Goal: Information Seeking & Learning: Compare options

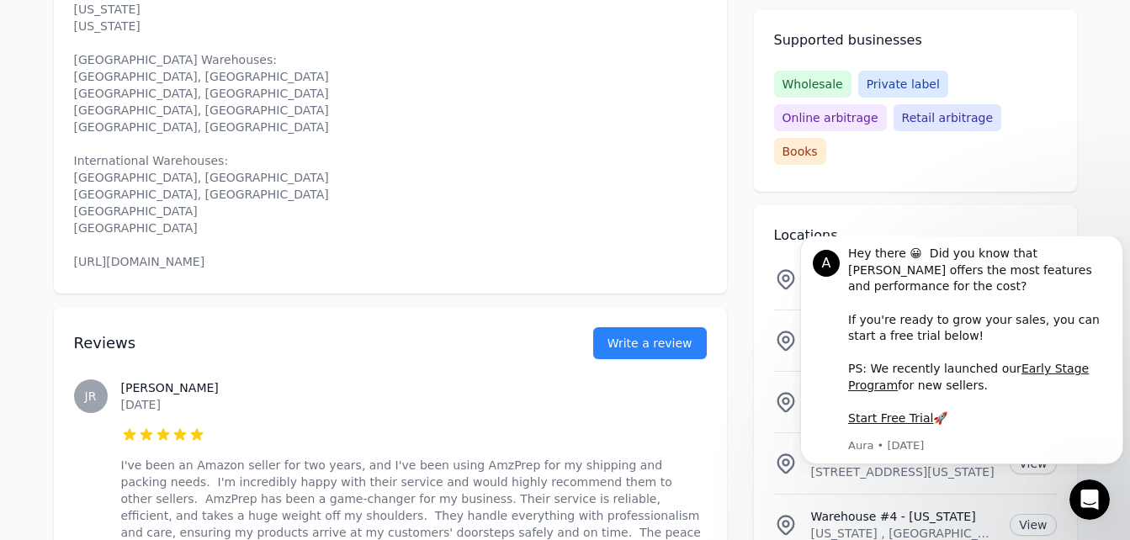
scroll to position [925, 0]
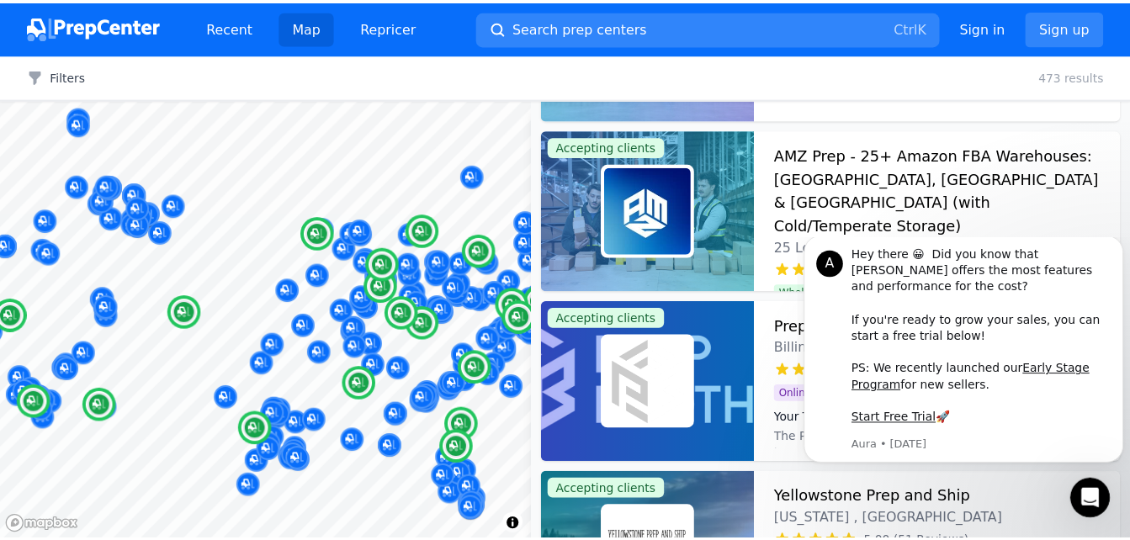
scroll to position [337, 0]
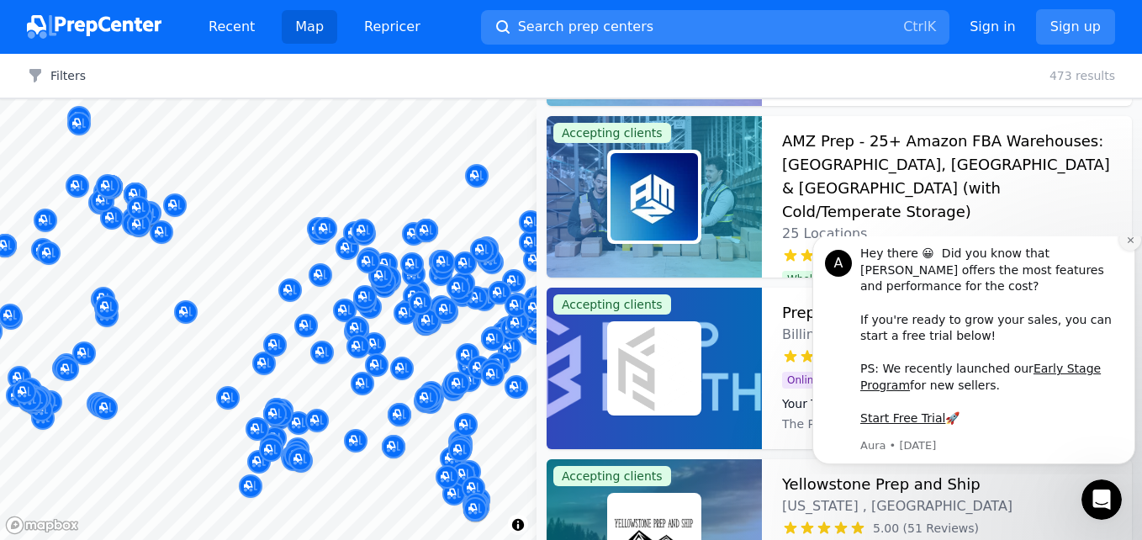
click at [1129, 245] on icon "Dismiss notification" at bounding box center [1131, 240] width 9 height 9
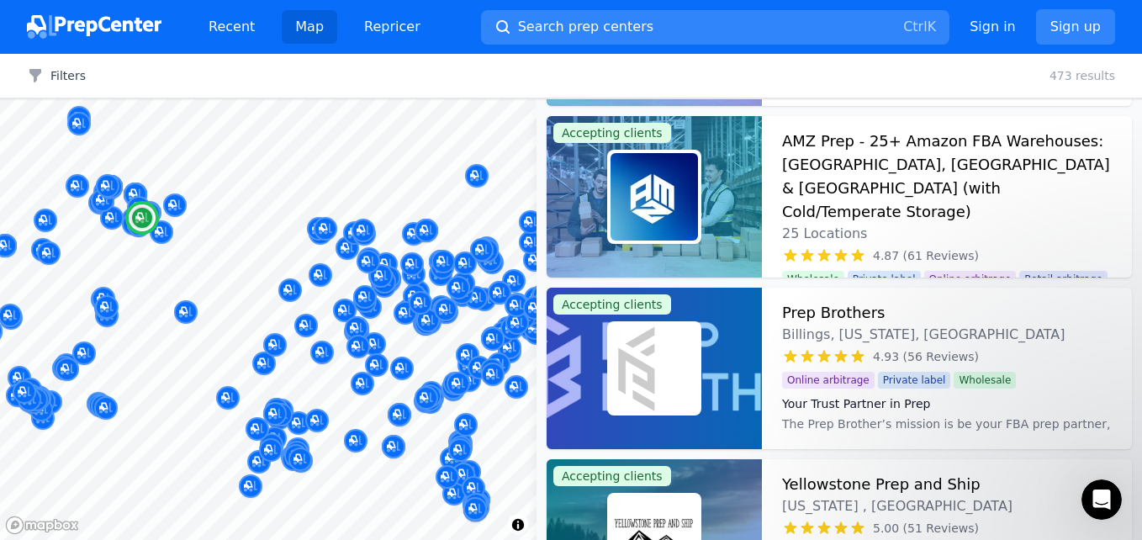
click at [845, 313] on h3 "Prep Brothers" at bounding box center [833, 313] width 103 height 24
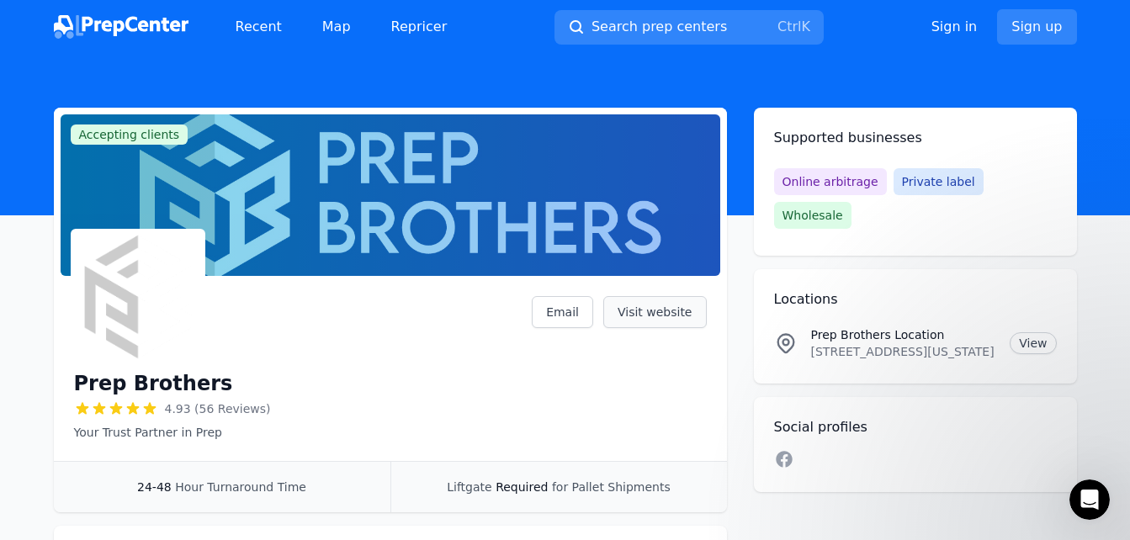
click at [644, 315] on link "Visit website" at bounding box center [654, 312] width 103 height 32
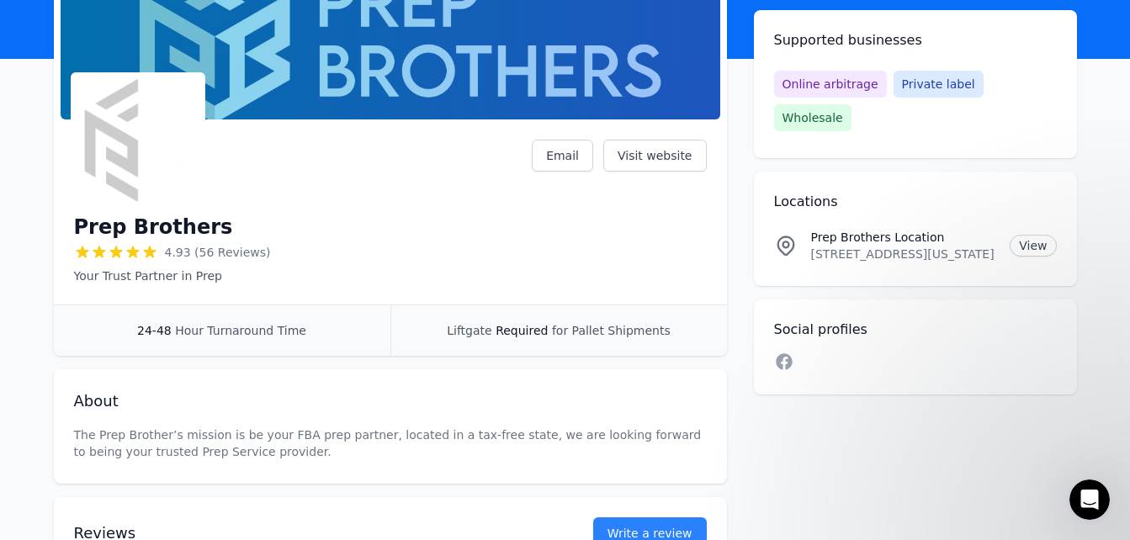
scroll to position [252, 0]
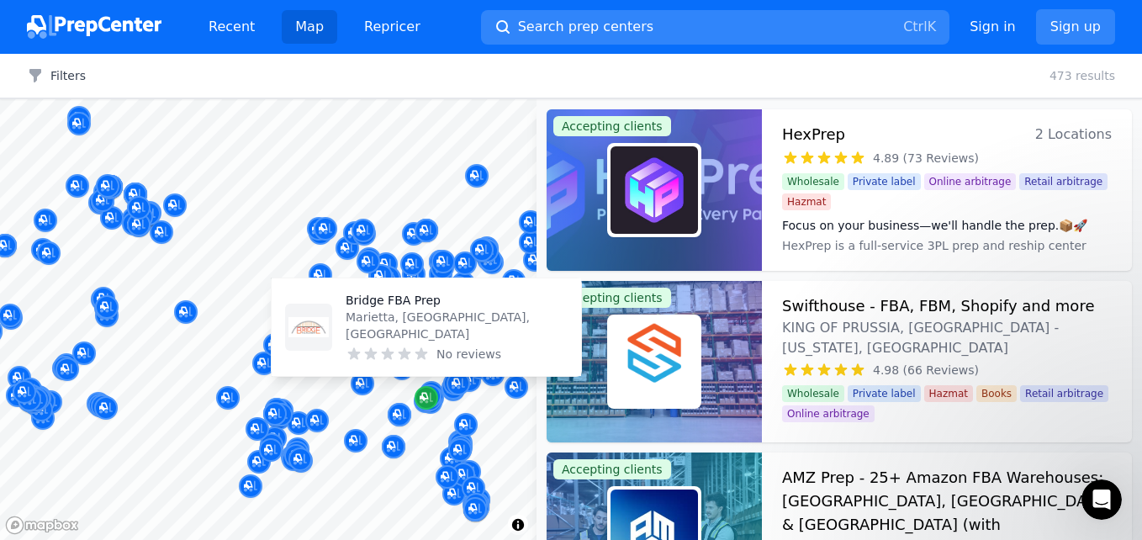
click at [432, 407] on div "Map marker" at bounding box center [427, 398] width 24 height 24
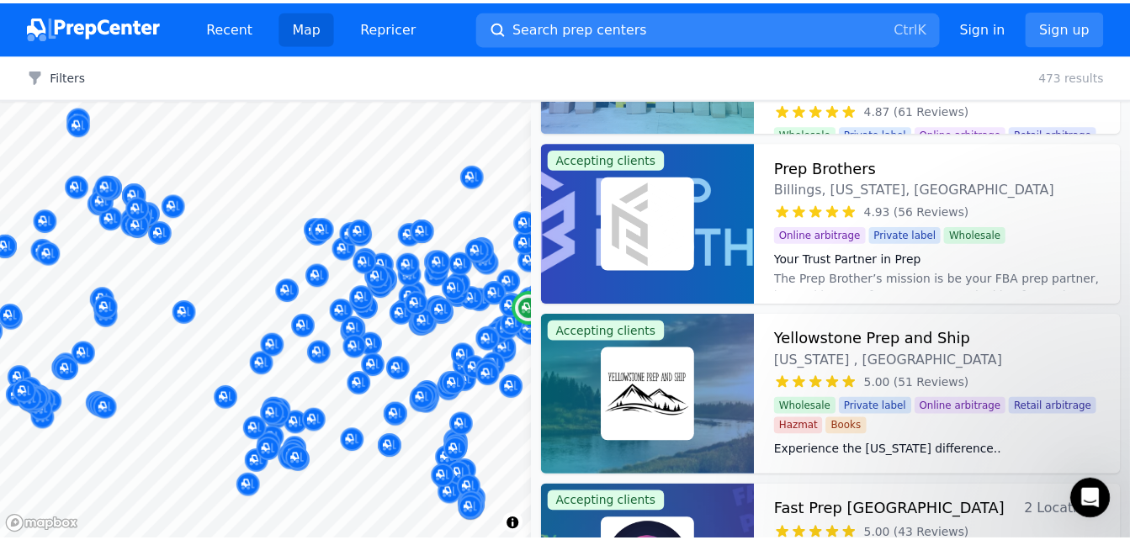
scroll to position [589, 0]
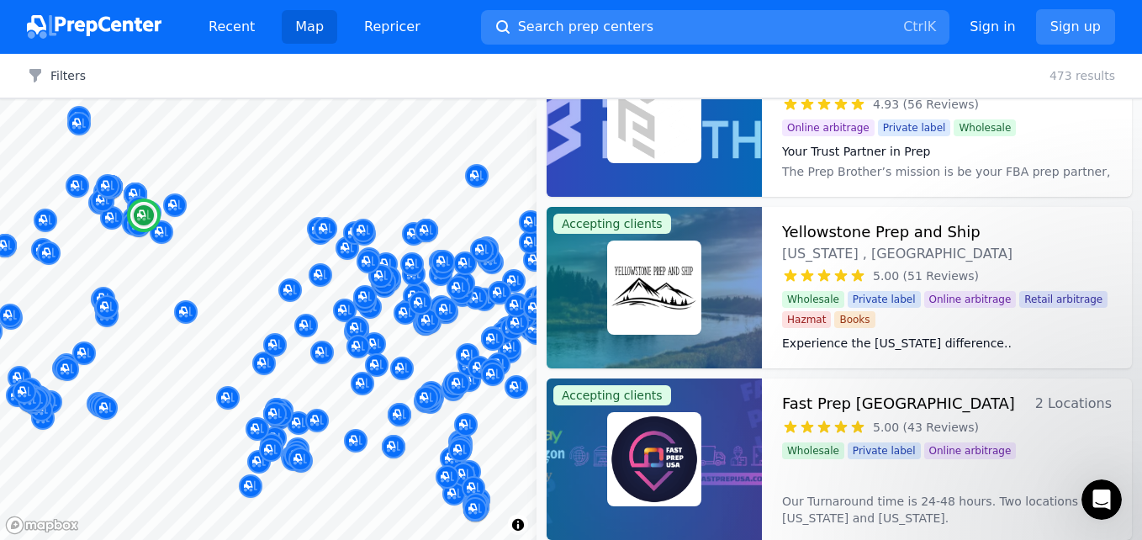
click at [814, 230] on h3 "Yellowstone Prep and Ship" at bounding box center [881, 232] width 199 height 24
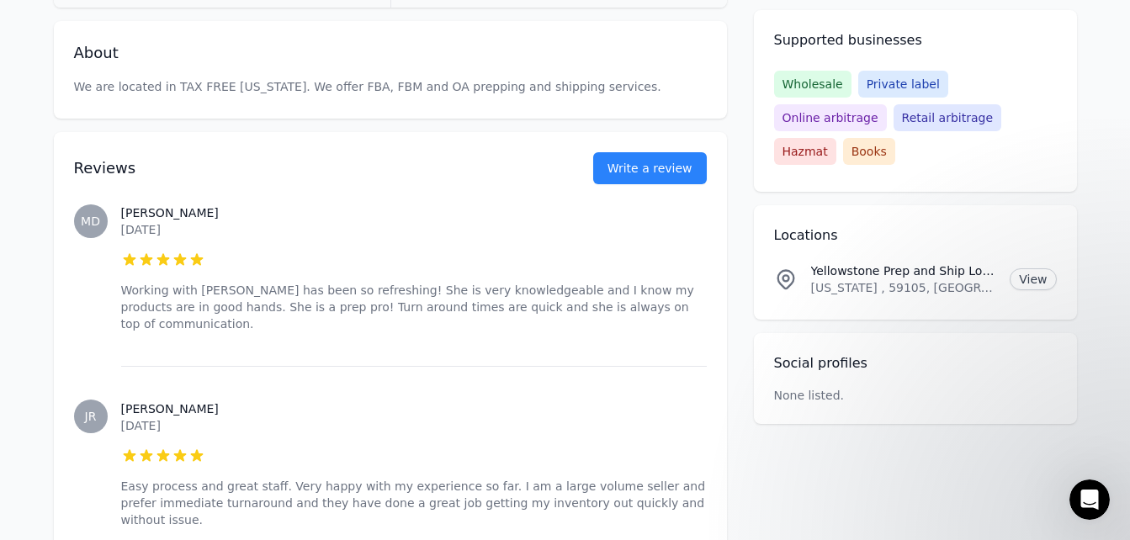
scroll to position [168, 0]
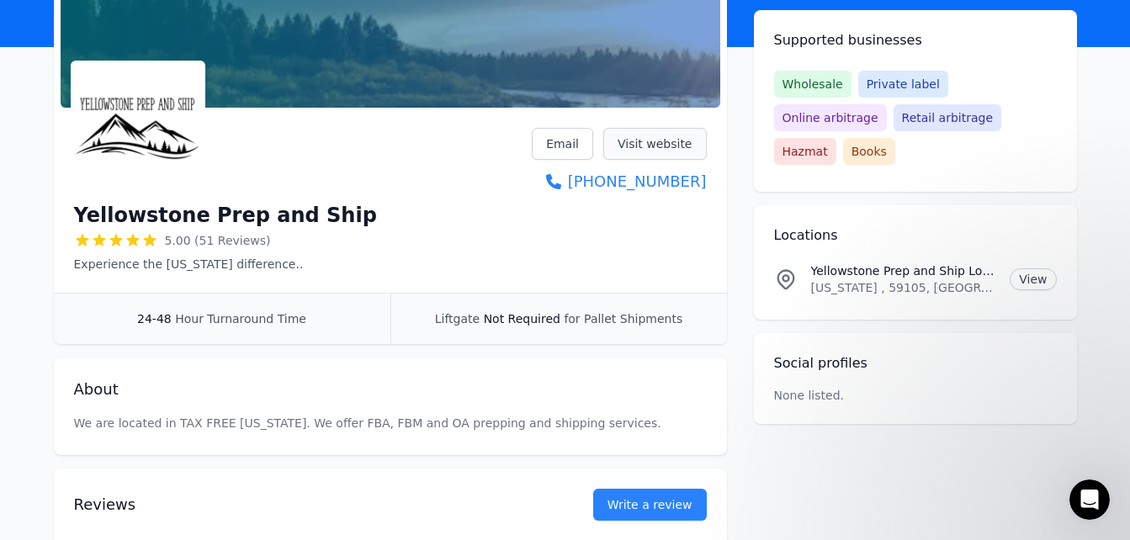
click at [642, 147] on link "Visit website" at bounding box center [654, 144] width 103 height 32
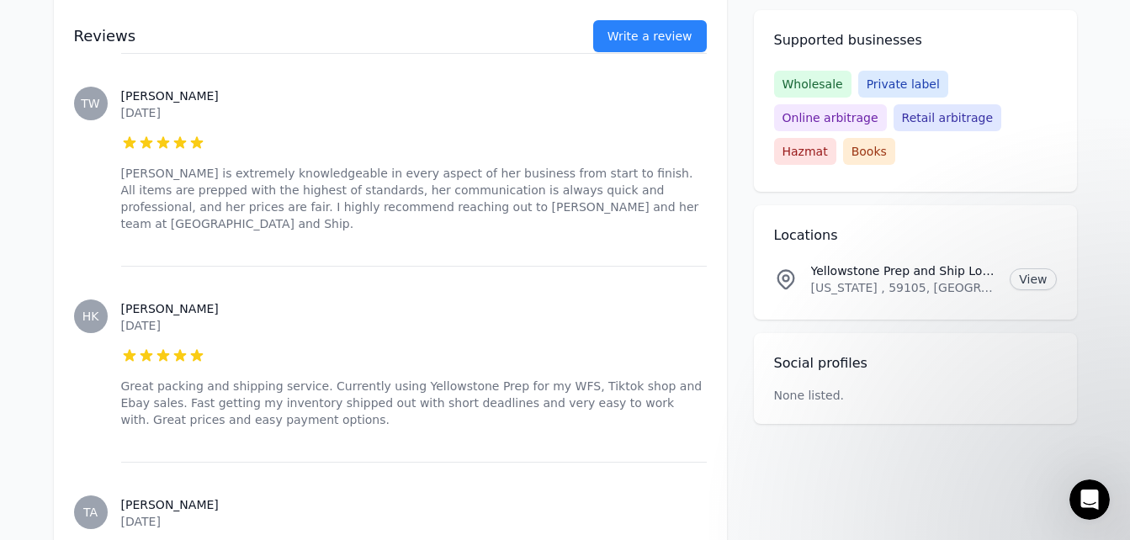
scroll to position [1683, 0]
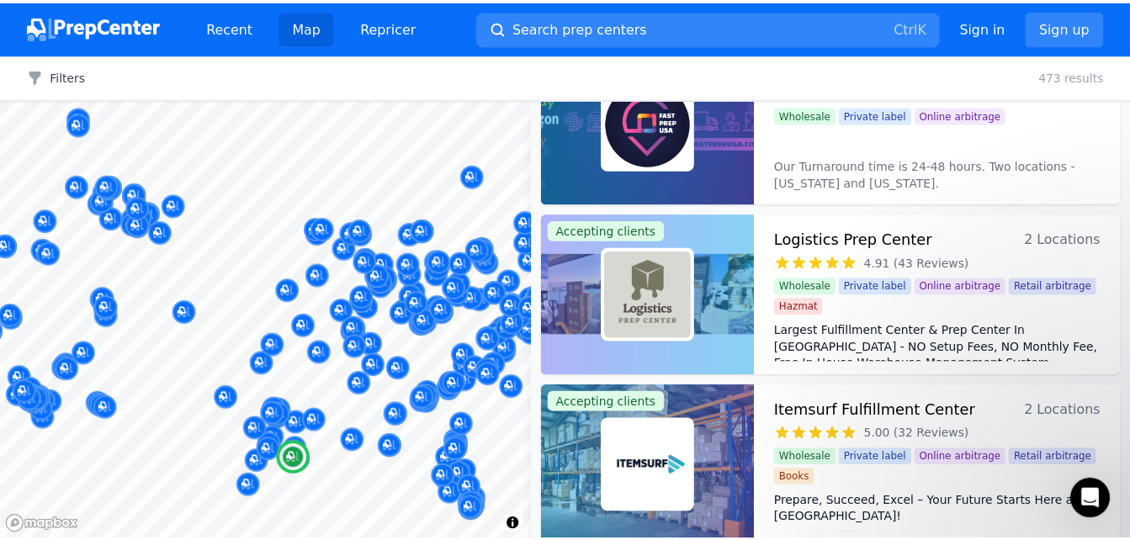
scroll to position [757, 0]
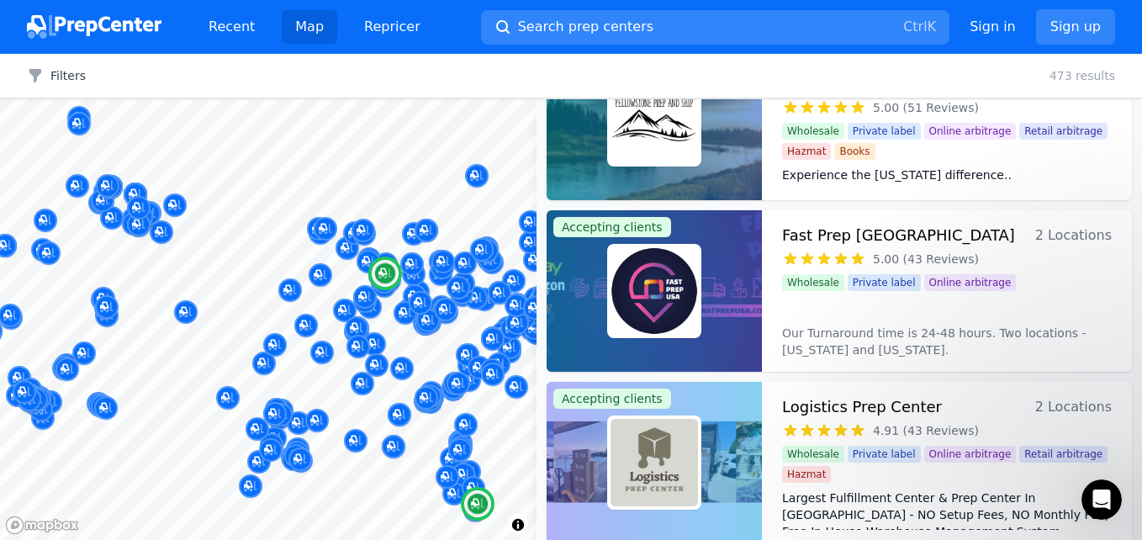
click at [823, 230] on h3 "Fast Prep [GEOGRAPHIC_DATA]" at bounding box center [898, 236] width 233 height 24
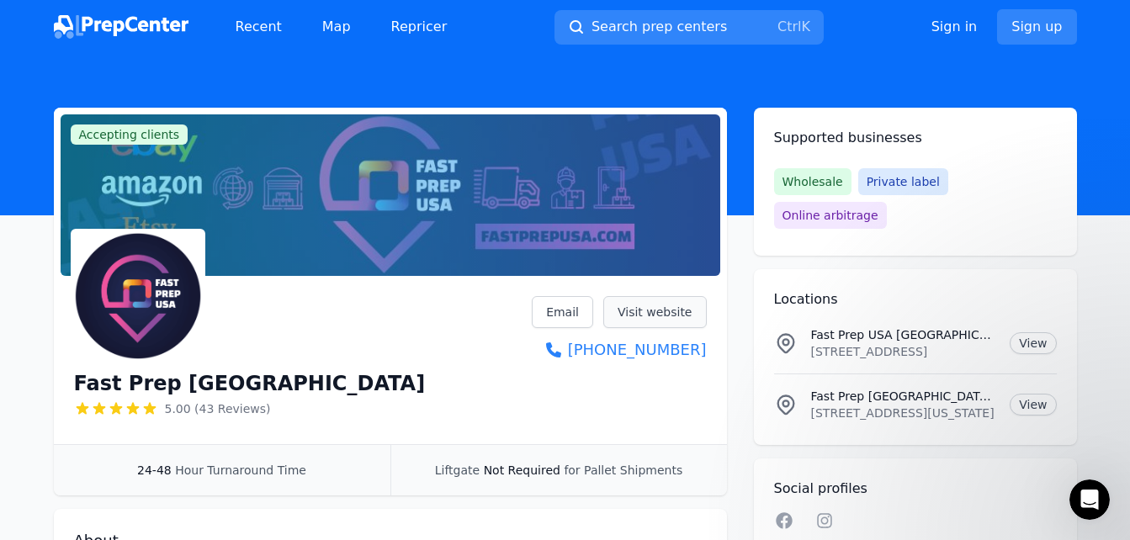
click at [657, 312] on link "Visit website" at bounding box center [654, 312] width 103 height 32
click at [0, 433] on html "Recent Map Repricer Search prep centers Ctrl K Open main menu Sign in Sign up A…" at bounding box center [565, 270] width 1130 height 540
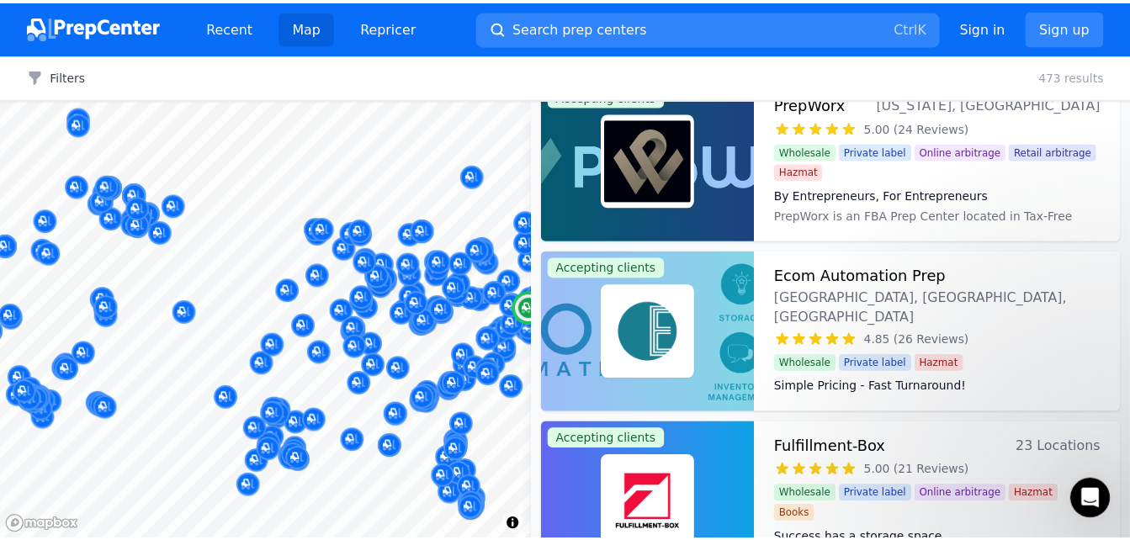
scroll to position [1430, 0]
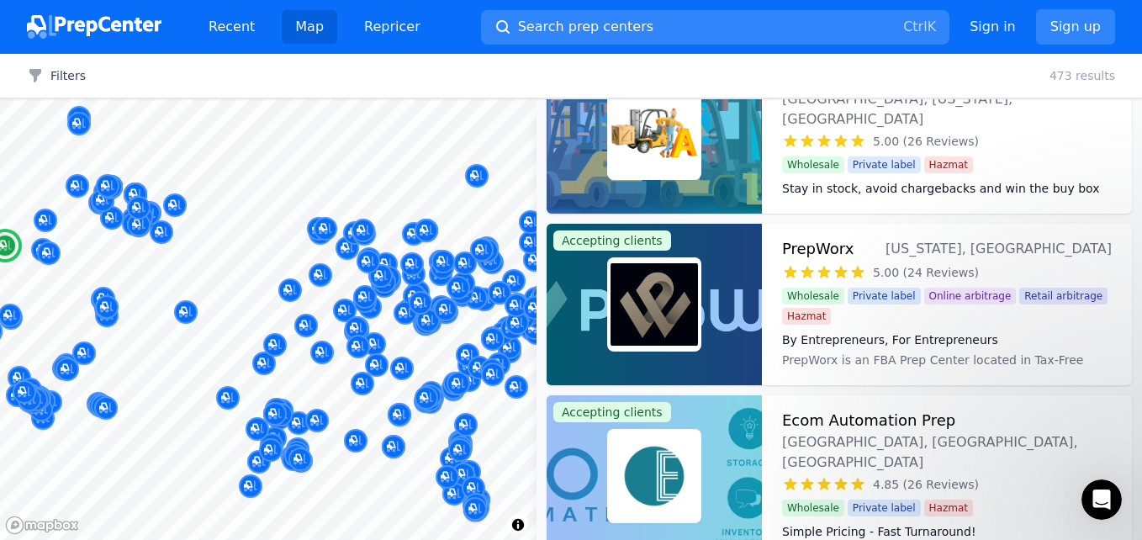
click at [830, 250] on h3 "PrepWorx" at bounding box center [818, 249] width 72 height 24
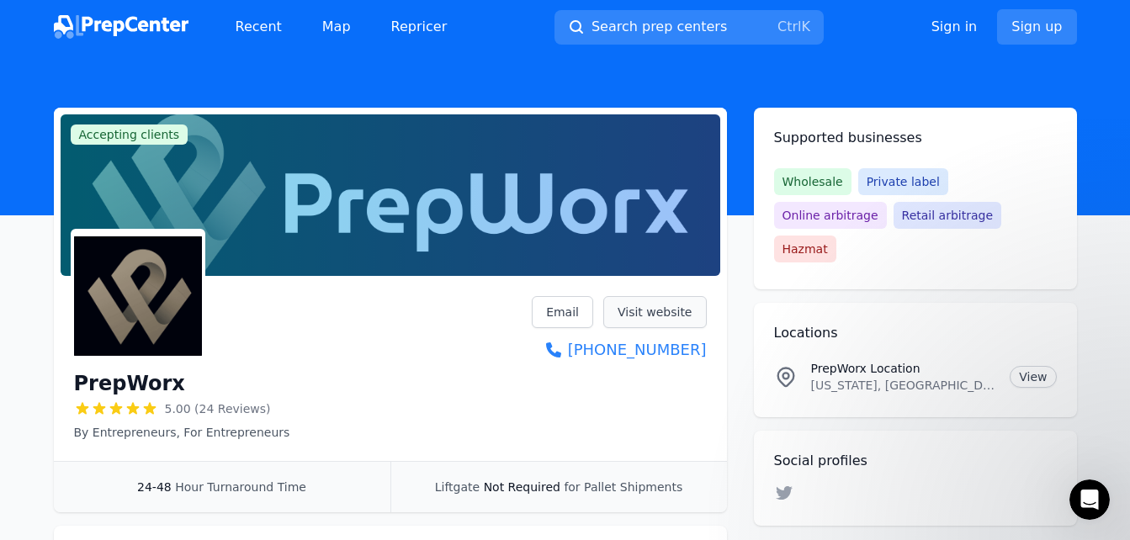
click at [649, 305] on link "Visit website" at bounding box center [654, 312] width 103 height 32
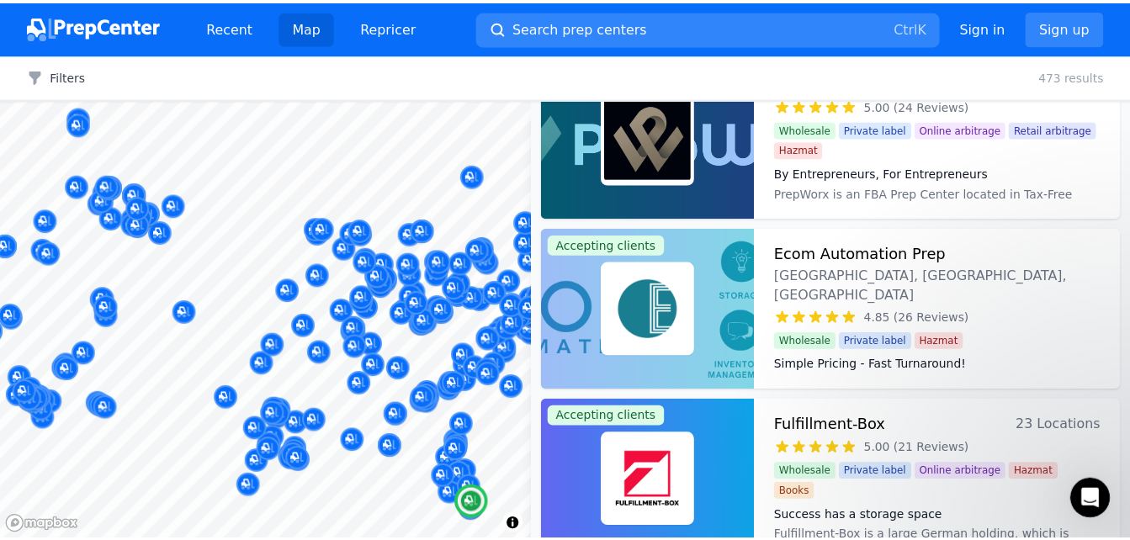
scroll to position [1598, 0]
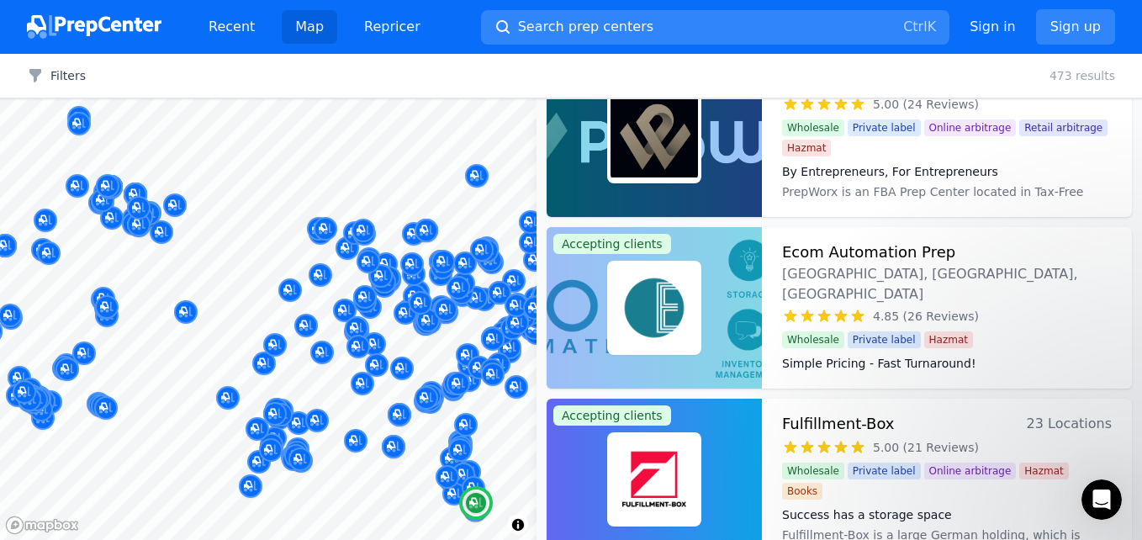
click at [868, 375] on dd "FBA & FBM We receive, prep, follow all Amazon rules, and send your items out to…" at bounding box center [947, 392] width 330 height 34
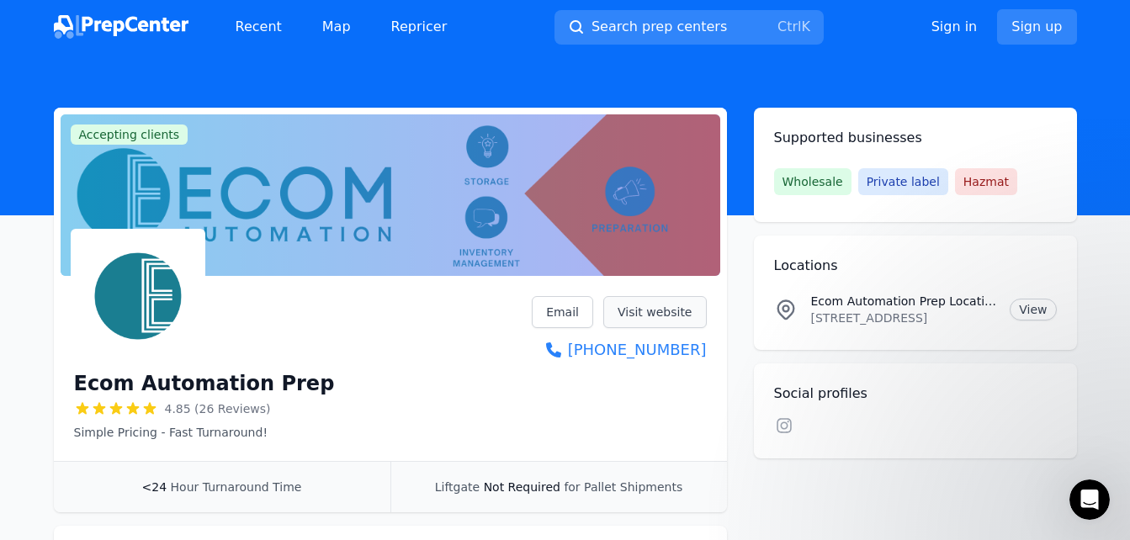
click at [634, 312] on link "Visit website" at bounding box center [654, 312] width 103 height 32
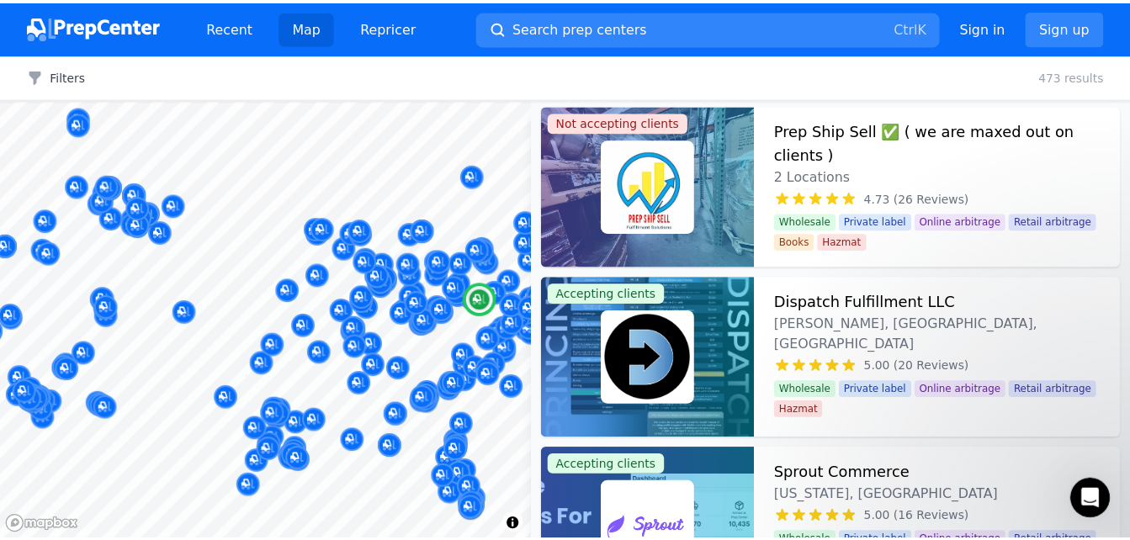
scroll to position [2103, 0]
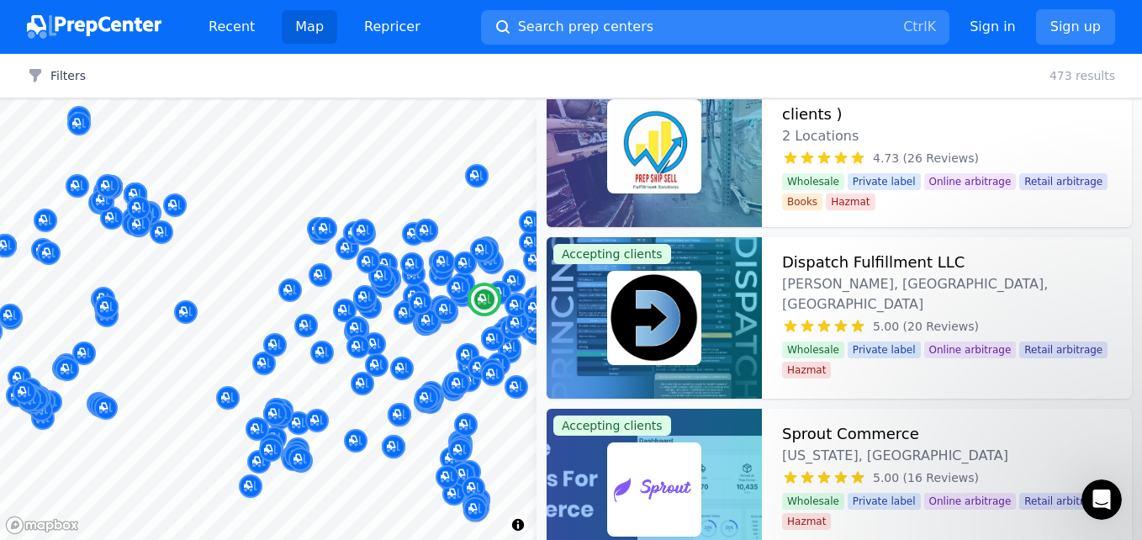
click at [852, 274] on div "Dispatch Fulfillment LLC [PERSON_NAME], [GEOGRAPHIC_DATA], [GEOGRAPHIC_DATA] 5.…" at bounding box center [947, 318] width 370 height 162
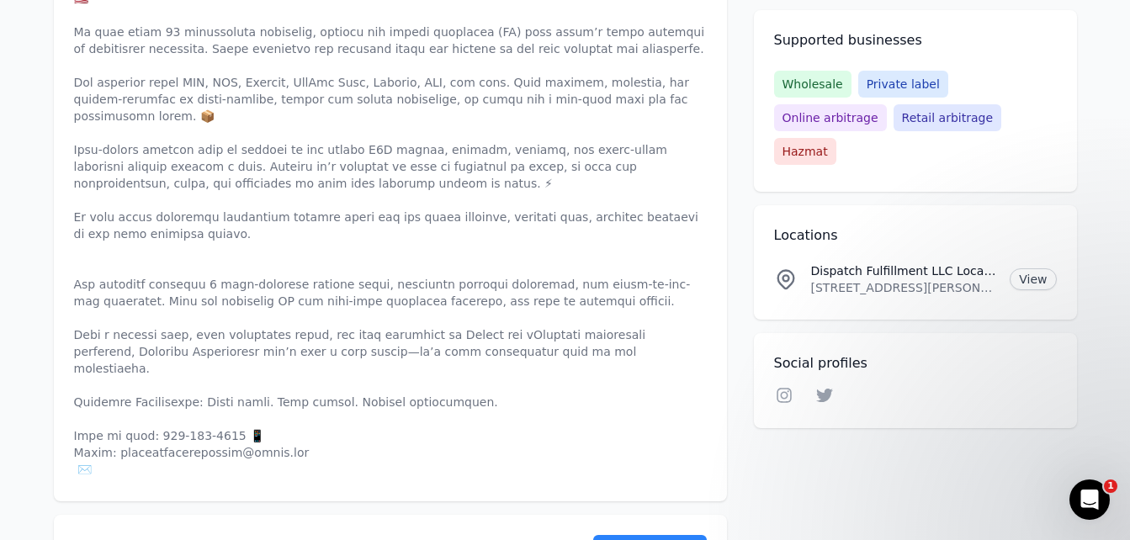
scroll to position [757, 0]
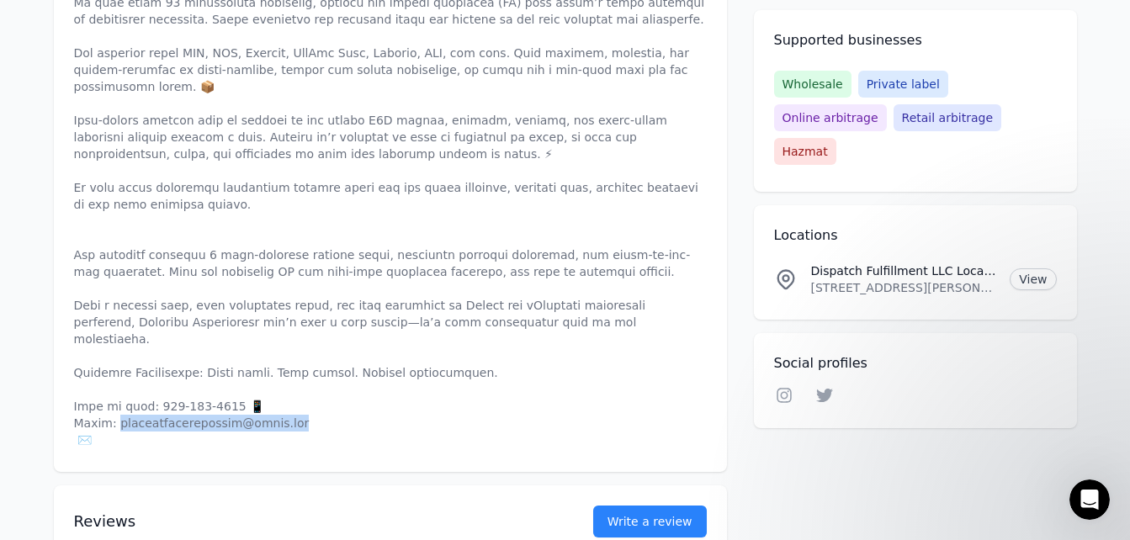
drag, startPoint x: 109, startPoint y: 374, endPoint x: 274, endPoint y: 374, distance: 165.7
click at [274, 374] on p at bounding box center [390, 137] width 633 height 623
copy p "[EMAIL_ADDRESS][DOMAIN_NAME] ✉️"
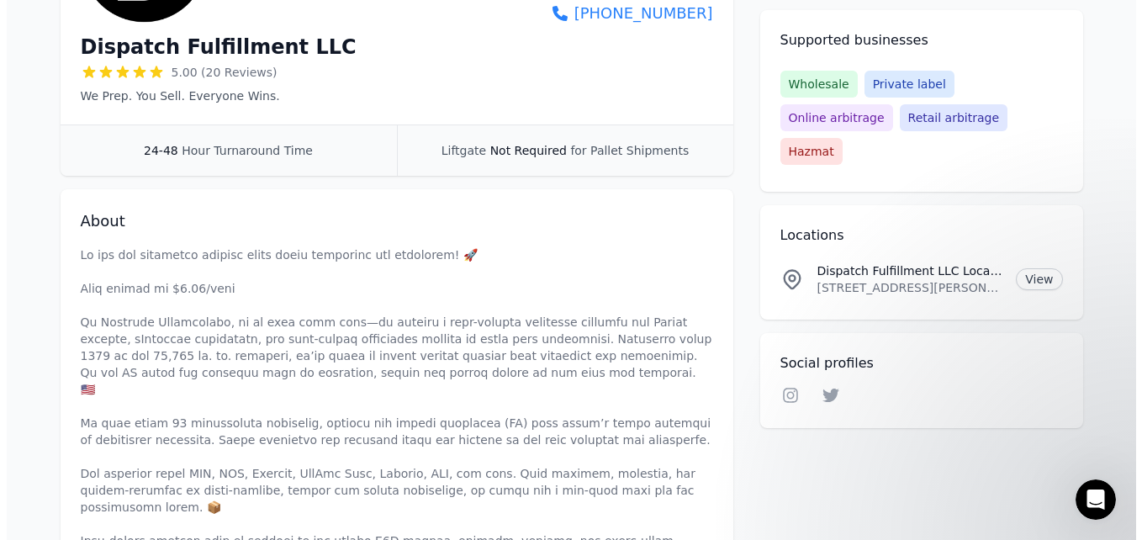
scroll to position [0, 0]
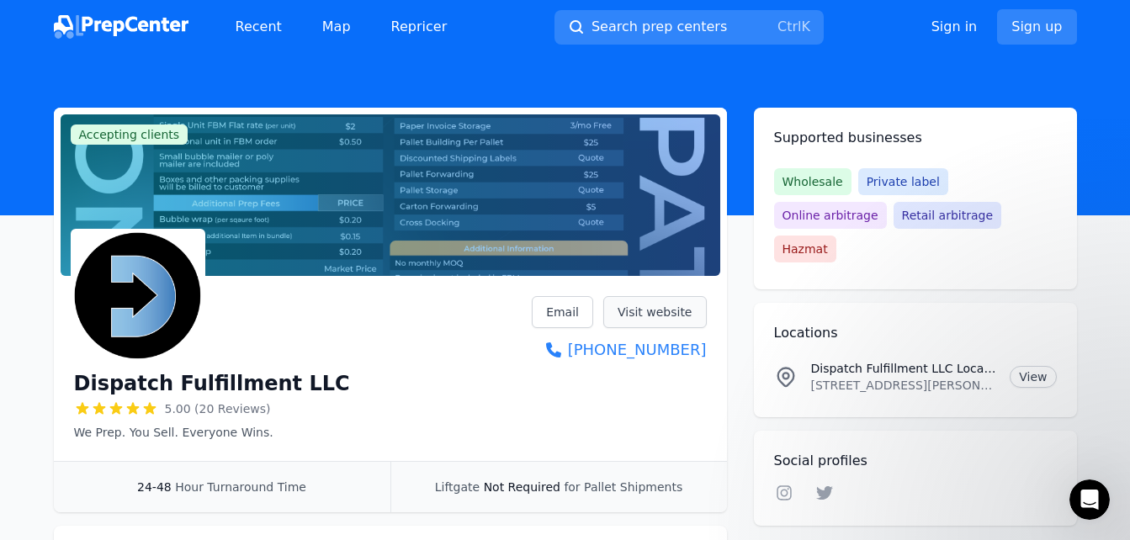
click at [675, 310] on link "Visit website" at bounding box center [654, 312] width 103 height 32
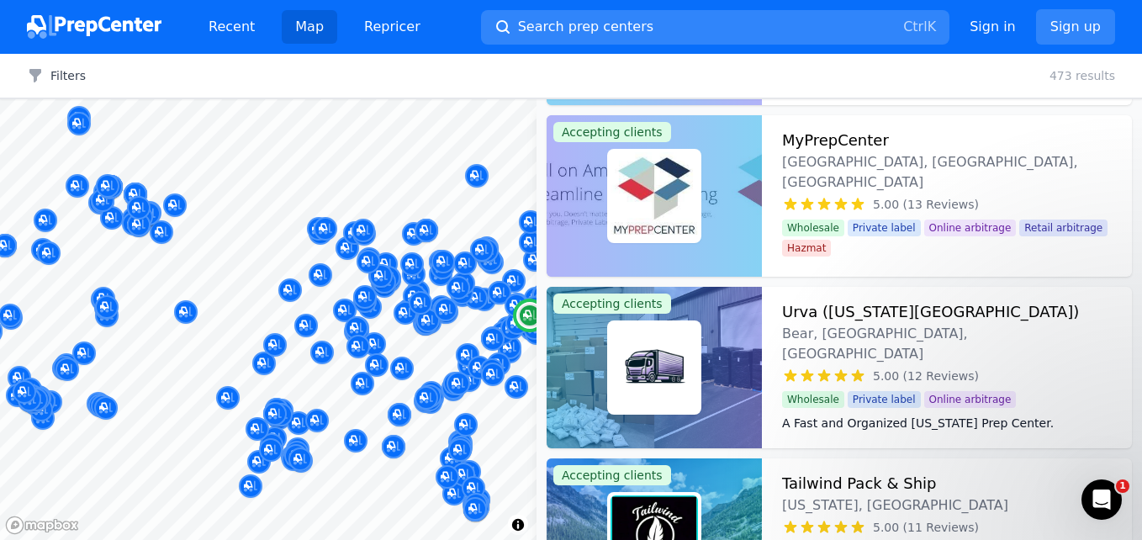
scroll to position [3618, 0]
